Goal: Contribute content: Add original content to the website for others to see

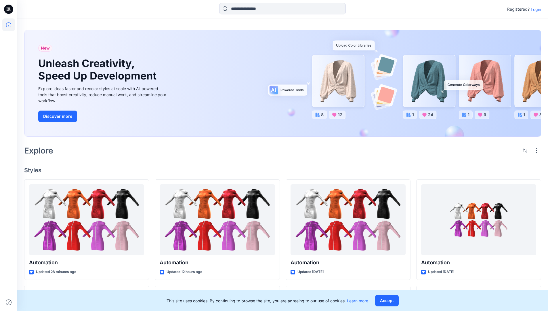
click at [534, 9] on p "Login" at bounding box center [535, 9] width 10 height 6
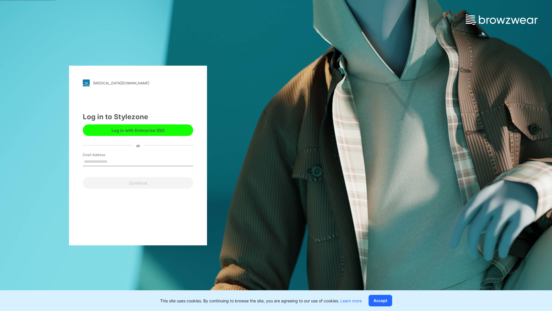
click at [114, 161] on input "Email Address" at bounding box center [138, 161] width 110 height 9
type input "**********"
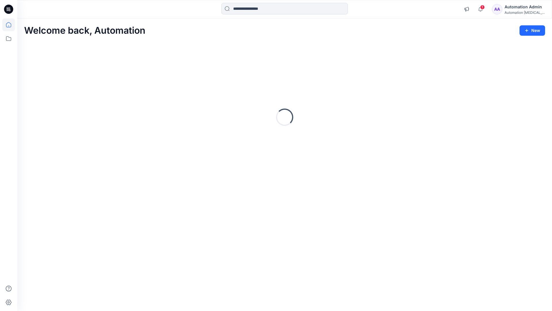
click at [11, 25] on icon at bounding box center [8, 24] width 5 height 5
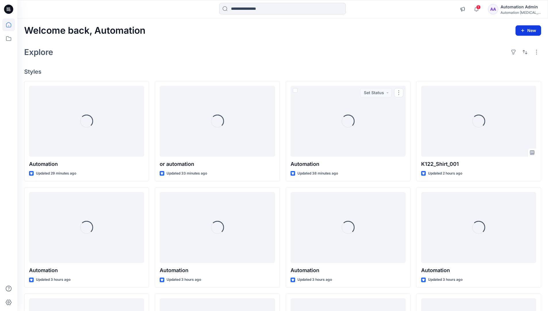
click at [525, 28] on button "New" at bounding box center [528, 30] width 26 height 10
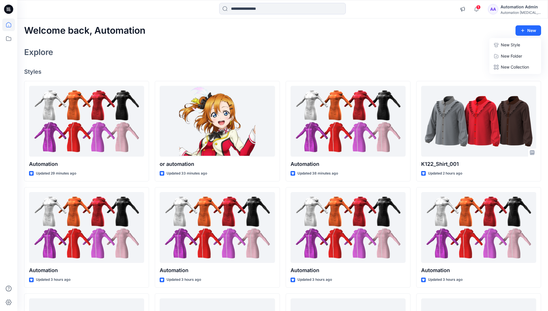
click at [511, 45] on p "New Style" at bounding box center [510, 44] width 19 height 7
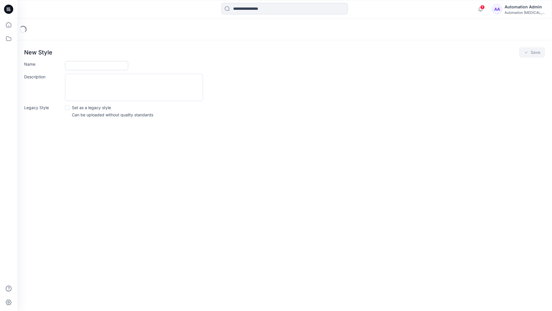
click at [70, 66] on input "Name" at bounding box center [96, 65] width 63 height 9
click at [109, 63] on input "Name" at bounding box center [96, 65] width 63 height 9
type input "**********"
click at [536, 51] on button "Save" at bounding box center [532, 52] width 26 height 10
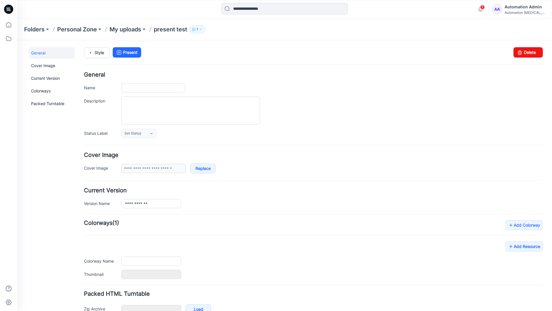
type input "**********"
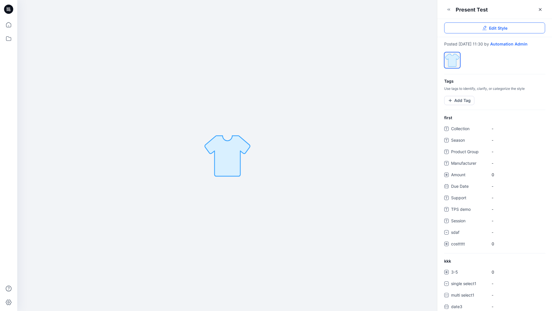
click at [509, 29] on link "Edit Style" at bounding box center [494, 27] width 101 height 11
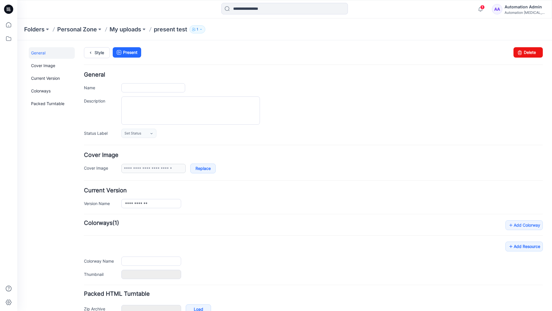
type input "**********"
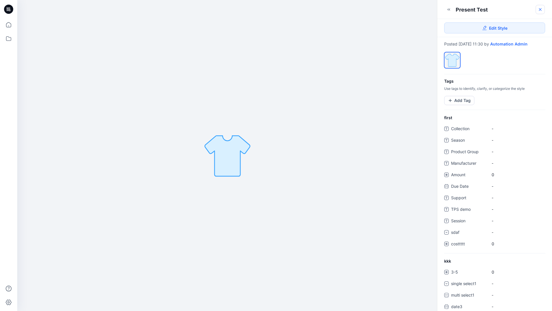
click at [540, 10] on icon at bounding box center [540, 9] width 5 height 5
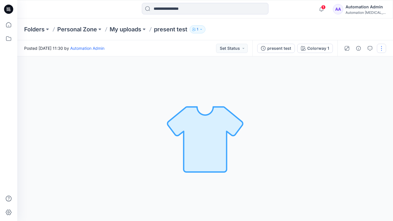
click at [381, 51] on button "button" at bounding box center [381, 48] width 9 height 9
click at [341, 61] on p "Present" at bounding box center [348, 62] width 14 height 6
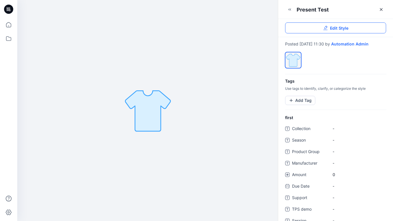
click at [375, 27] on link "Edit Style" at bounding box center [335, 27] width 101 height 11
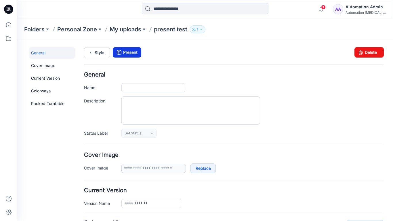
click at [131, 51] on link "Present" at bounding box center [127, 52] width 28 height 10
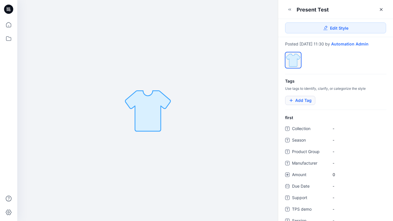
click at [304, 100] on button "Add Tag" at bounding box center [300, 100] width 30 height 9
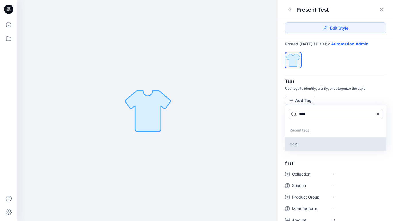
type input "****"
click at [293, 144] on p "Core" at bounding box center [335, 144] width 101 height 14
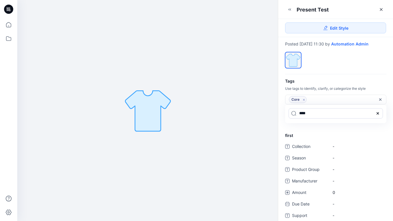
click at [379, 113] on icon at bounding box center [377, 113] width 5 height 5
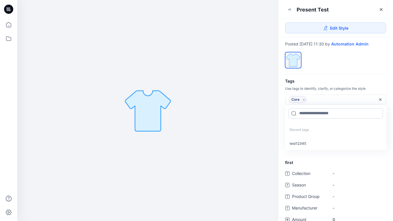
click at [316, 112] on input at bounding box center [335, 113] width 94 height 10
type input "*********"
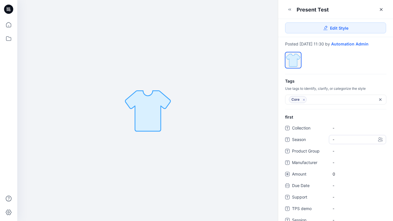
click at [338, 141] on span "-" at bounding box center [357, 139] width 50 height 6
type textarea "*****"
click at [355, 152] on Group "-" at bounding box center [357, 151] width 50 height 6
type textarea "****"
click at [336, 160] on span "-" at bounding box center [357, 162] width 50 height 6
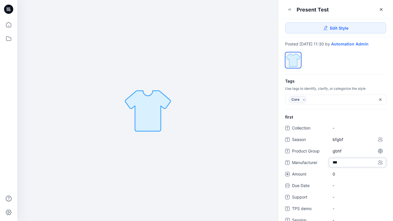
type textarea "****"
click at [336, 175] on span "0" at bounding box center [357, 174] width 50 height 6
type input "*"
click at [337, 187] on div "-" at bounding box center [357, 191] width 57 height 9
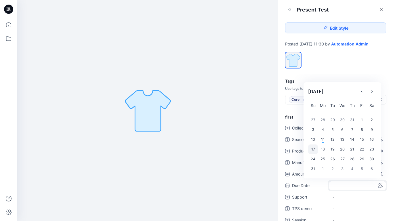
click at [315, 148] on div "17" at bounding box center [313, 149] width 10 height 10
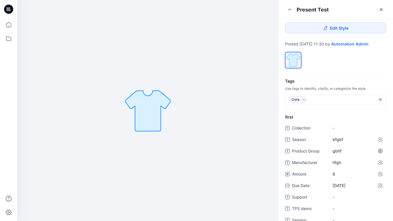
scroll to position [124, 0]
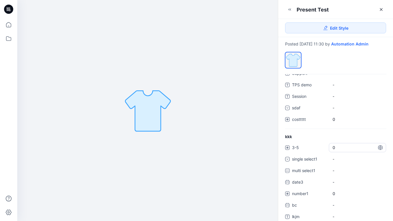
click at [336, 148] on span "0" at bounding box center [357, 147] width 50 height 6
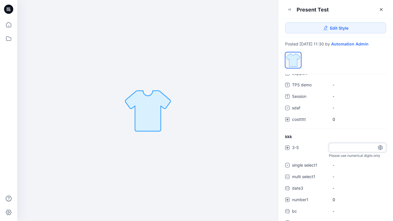
type input "*"
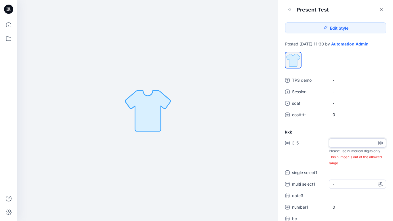
click at [347, 184] on div "3-5 * Please use numerical digits only This number is out of the allowed range.…" at bounding box center [335, 188] width 101 height 101
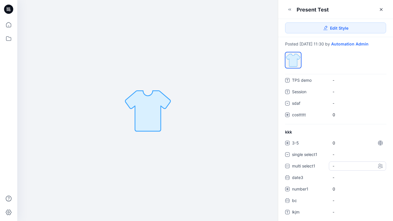
click at [345, 167] on div "-" at bounding box center [357, 165] width 57 height 9
click at [337, 179] on span at bounding box center [336, 178] width 5 height 5
click at [336, 189] on span at bounding box center [336, 190] width 5 height 5
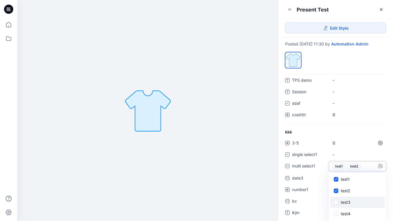
click at [336, 201] on span at bounding box center [336, 202] width 5 height 5
click at [336, 180] on icon at bounding box center [335, 179] width 3 height 2
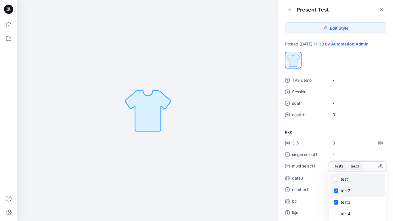
click at [336, 192] on span at bounding box center [336, 190] width 5 height 5
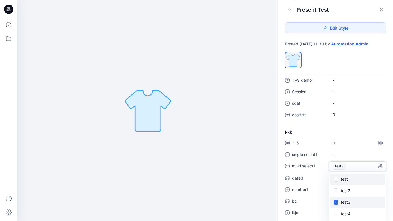
click at [336, 200] on span at bounding box center [336, 202] width 5 height 5
click at [366, 130] on div "kkk 3-5 0 single select1 - multi select1 - test1 test2 test3 test4 test5 test6 …" at bounding box center [335, 175] width 115 height 93
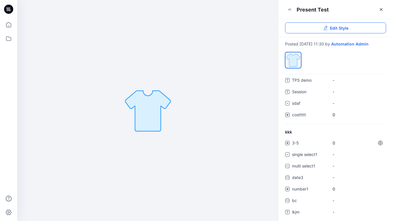
click at [337, 29] on span "Edit Style" at bounding box center [339, 28] width 18 height 6
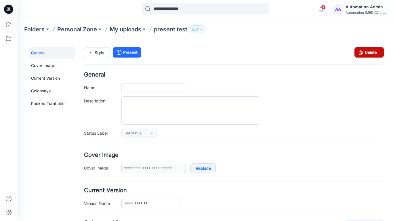
click at [359, 50] on icon at bounding box center [361, 52] width 8 height 10
type input "**********"
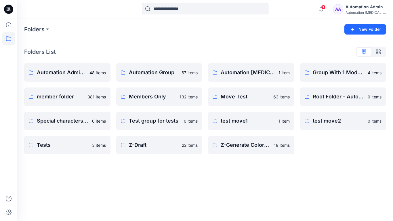
click at [361, 9] on div "Automation Admin" at bounding box center [365, 6] width 40 height 7
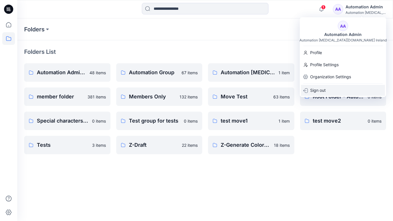
click at [333, 87] on div "Sign out" at bounding box center [343, 90] width 84 height 11
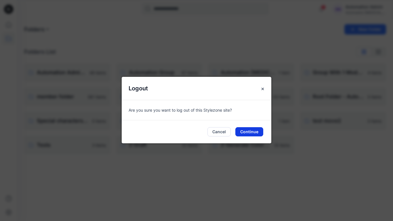
click at [259, 130] on button "Continue" at bounding box center [249, 131] width 28 height 9
